Goal: Task Accomplishment & Management: Manage account settings

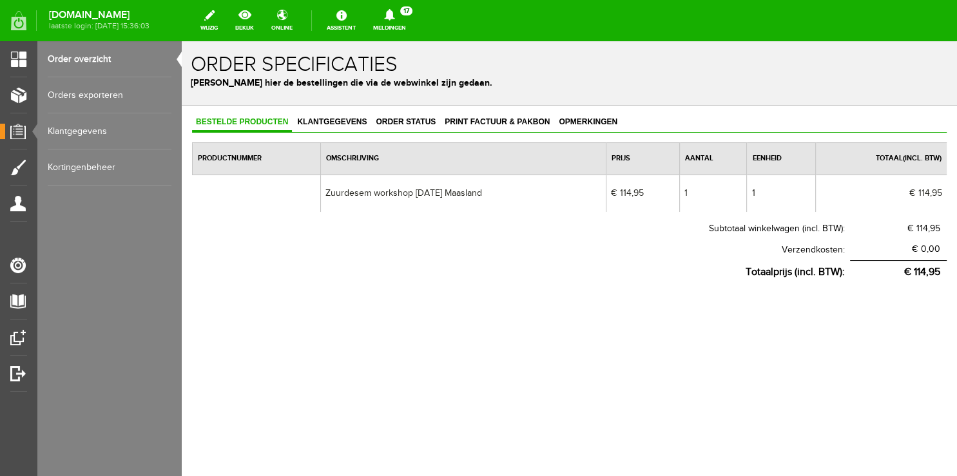
click at [102, 53] on link "Order overzicht" at bounding box center [110, 59] width 124 height 36
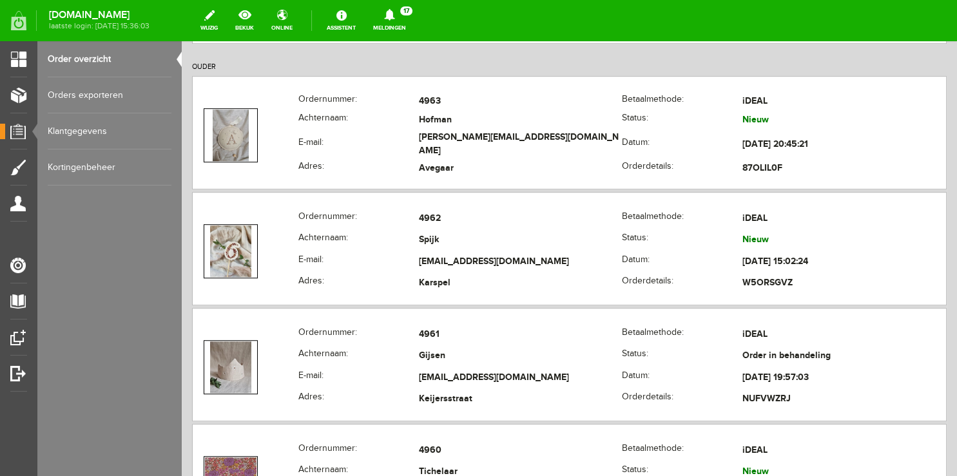
scroll to position [805, 0]
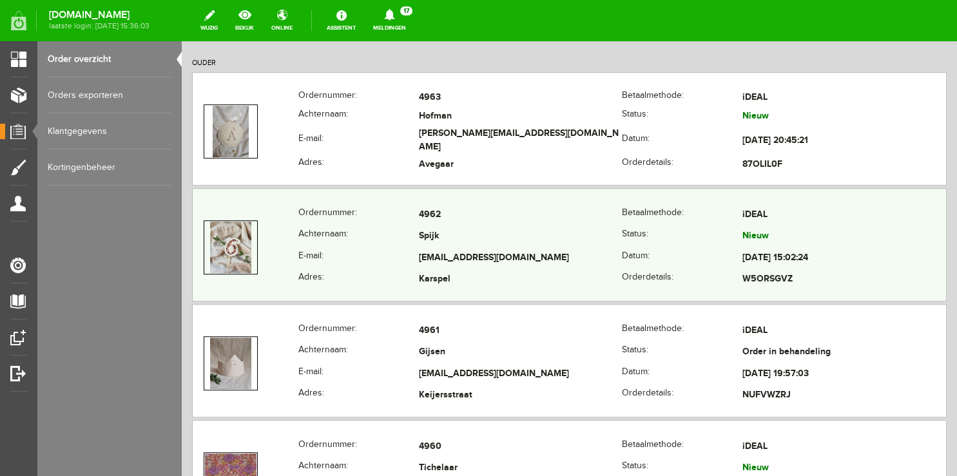
click at [360, 231] on th "Achternaam:" at bounding box center [359, 237] width 121 height 22
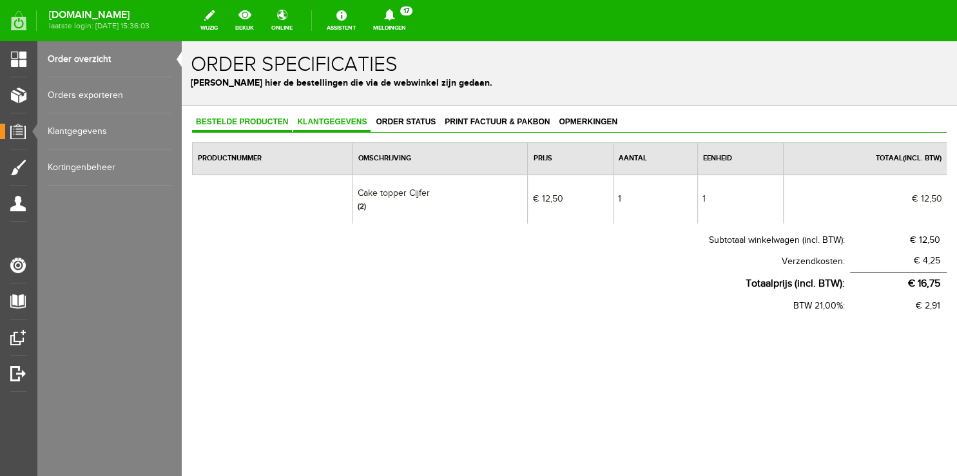
click at [338, 121] on span "Klantgegevens" at bounding box center [331, 121] width 77 height 9
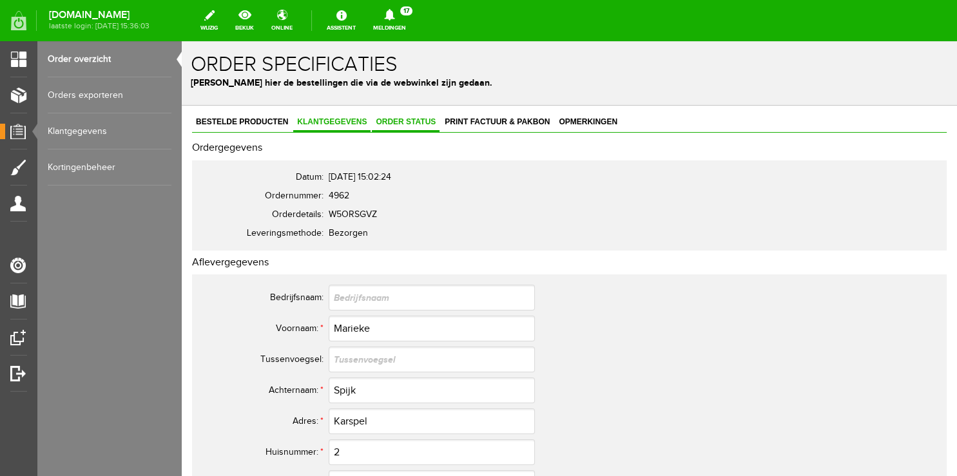
click at [388, 120] on span "Order status" at bounding box center [406, 121] width 68 height 9
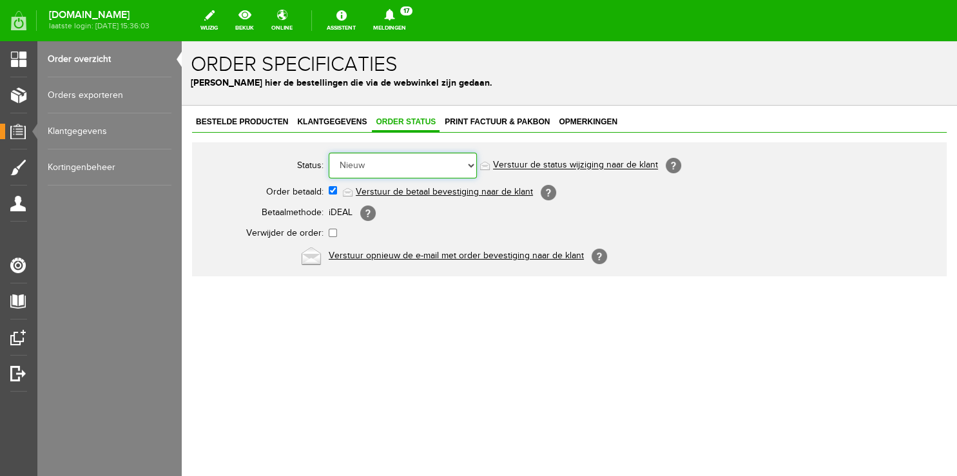
click at [329, 153] on select "Order niet afgerond Nieuw Order in behandeling Wacht op leverancier Wacht op be…" at bounding box center [403, 166] width 148 height 26
select select "5"
click option "Order is verstuurd" at bounding box center [182, 41] width 0 height 0
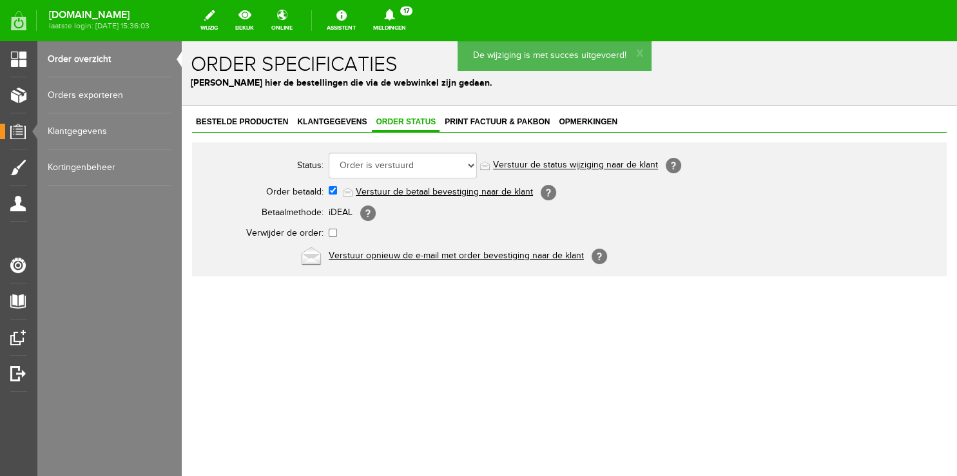
click at [527, 166] on link "Verstuur de status wijziging naar de klant" at bounding box center [575, 166] width 165 height 10
click at [333, 121] on span "Klantgegevens" at bounding box center [331, 121] width 77 height 9
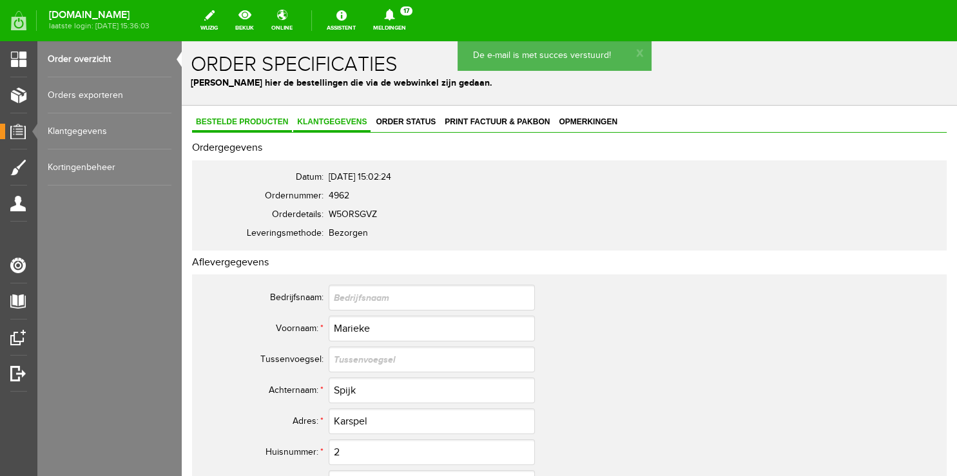
click at [275, 125] on span "Bestelde producten" at bounding box center [242, 121] width 100 height 9
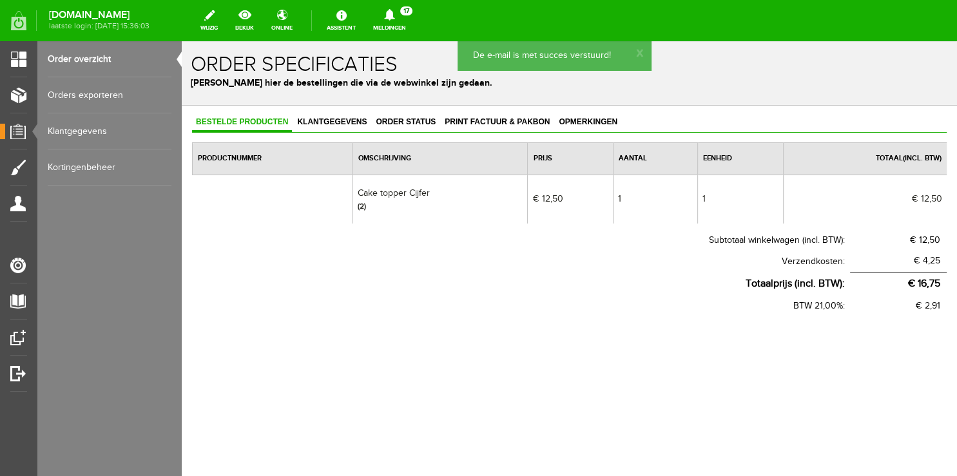
click at [94, 60] on link "Order overzicht" at bounding box center [110, 59] width 124 height 36
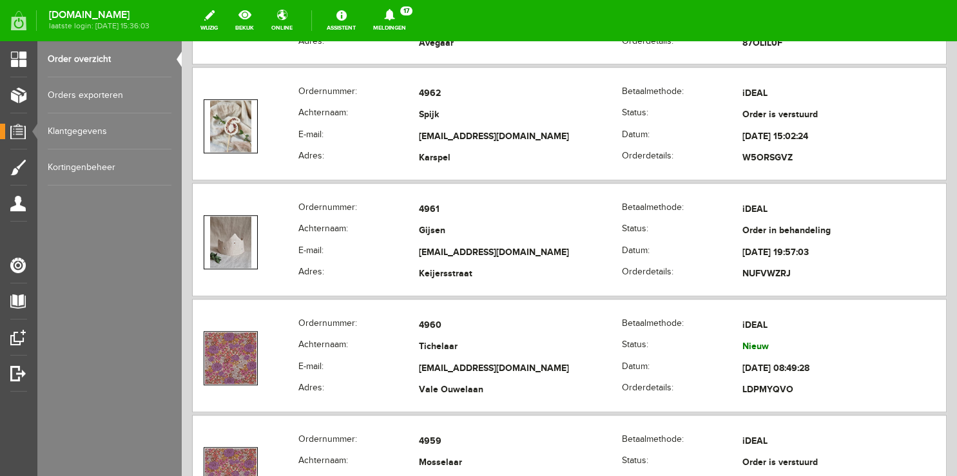
scroll to position [930, 0]
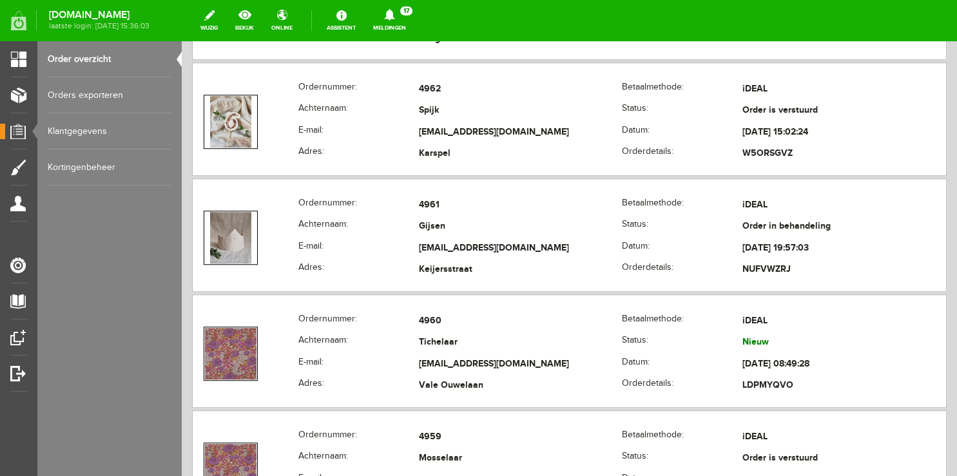
drag, startPoint x: 950, startPoint y: 86, endPoint x: 945, endPoint y: 205, distance: 118.7
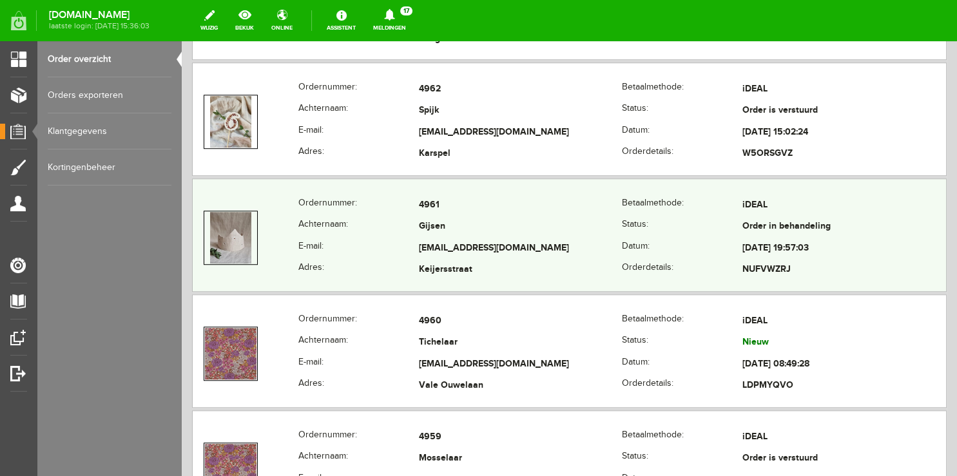
click at [324, 246] on th "E-mail:" at bounding box center [359, 249] width 121 height 22
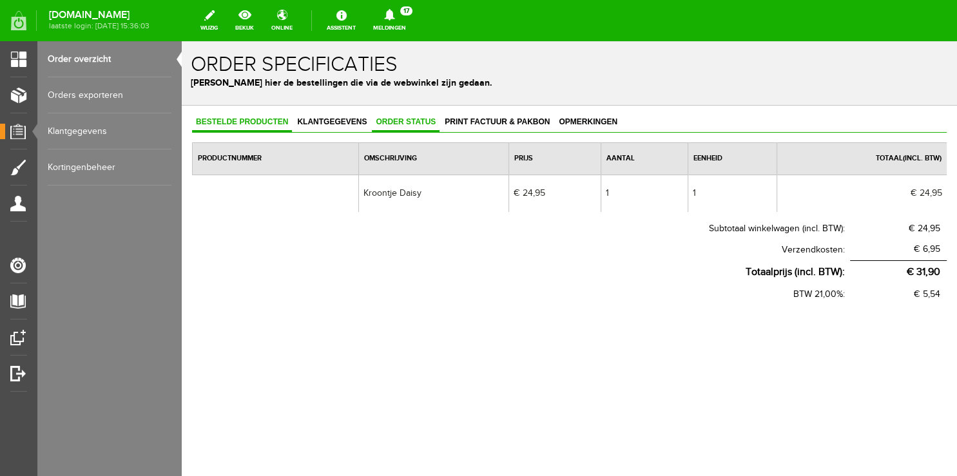
click at [391, 117] on span "Order status" at bounding box center [406, 121] width 68 height 9
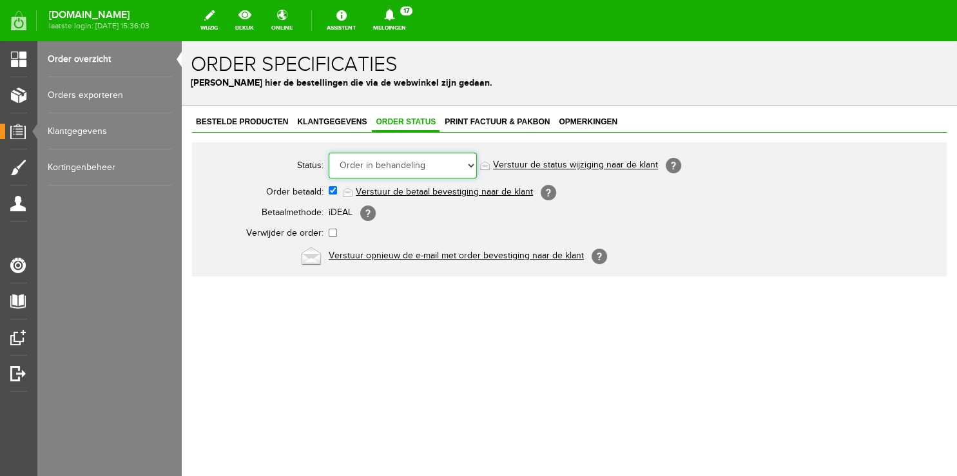
click at [329, 153] on select "Order niet afgerond Nieuw Order in behandeling Wacht op leverancier Wacht op be…" at bounding box center [403, 166] width 148 height 26
select select "5"
click option "Order is verstuurd" at bounding box center [182, 41] width 0 height 0
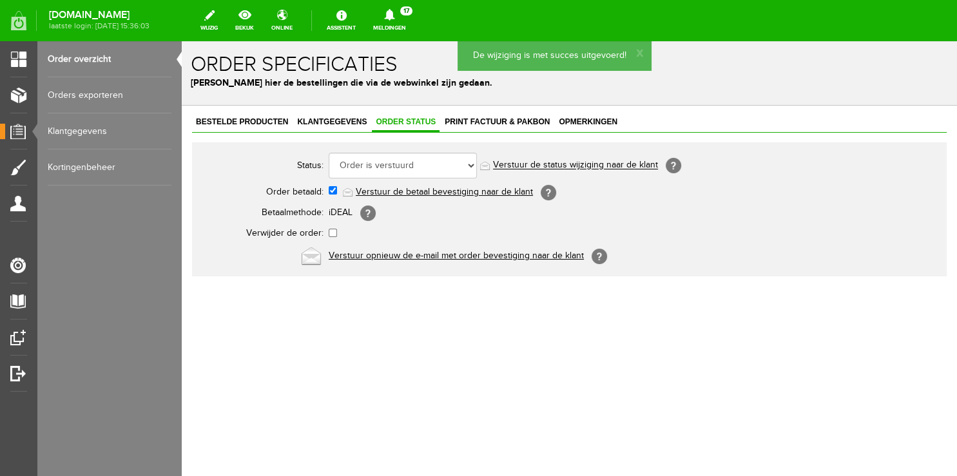
click at [574, 164] on link "Verstuur de status wijziging naar de klant" at bounding box center [575, 166] width 165 height 10
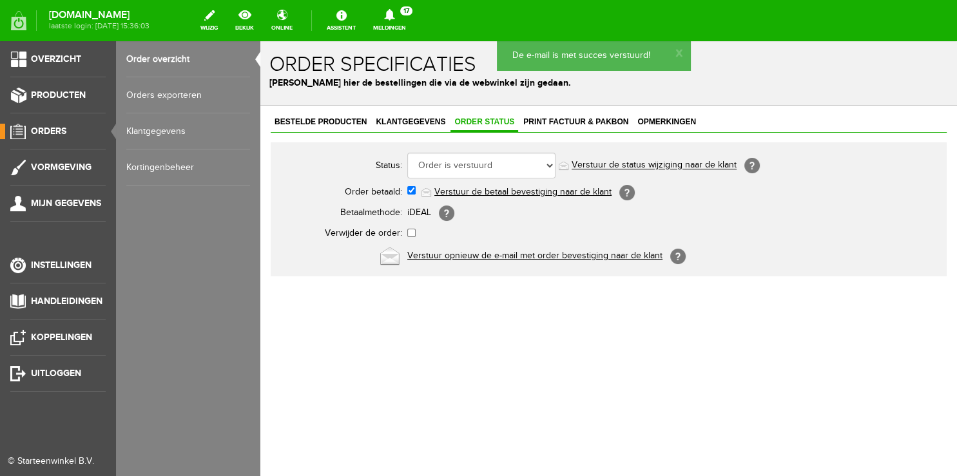
click at [156, 61] on link "Order overzicht" at bounding box center [188, 59] width 124 height 36
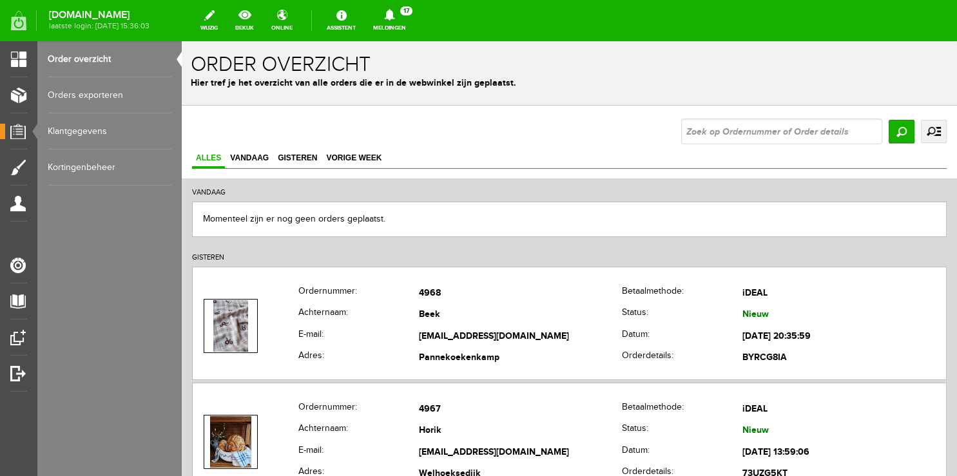
click at [404, 21] on link "Meldingen 17 Nieuwe orders Er is een nieuwe order( #4968 ) geplaatst door [PERS…" at bounding box center [390, 20] width 48 height 28
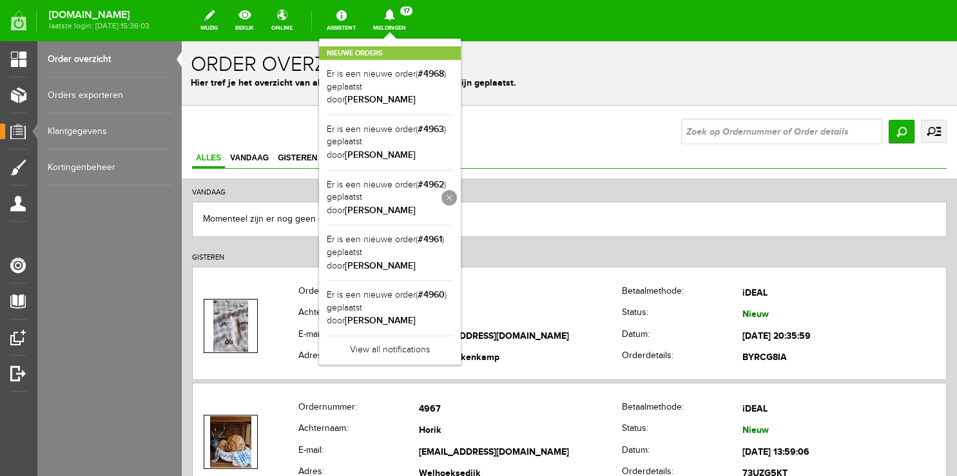
click at [457, 190] on link at bounding box center [449, 197] width 15 height 15
click at [0, 0] on link at bounding box center [0, 0] width 0 height 0
click at [400, 39] on div "Nieuwe orders Er is een nieuwe order( #4968 ) geplaatst door [PERSON_NAME] Er i…" at bounding box center [390, 202] width 142 height 326
